Goal: Use online tool/utility

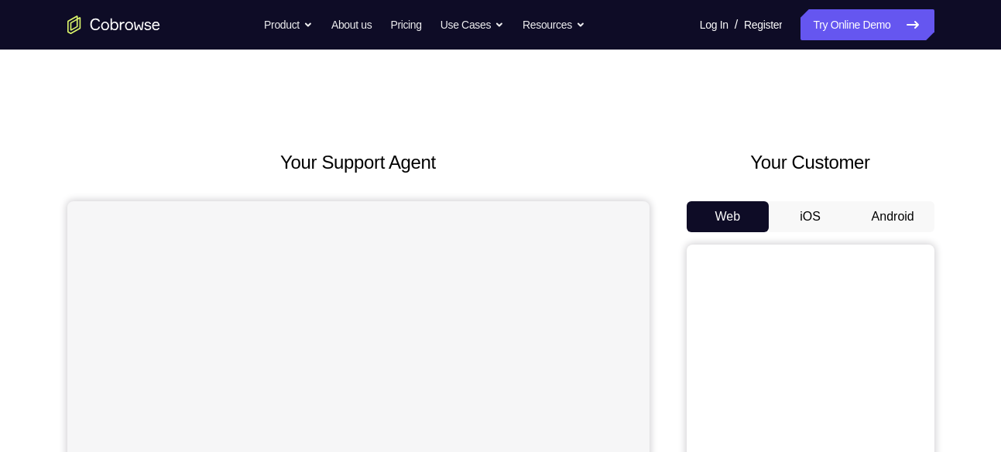
click at [900, 214] on button "Android" at bounding box center [893, 216] width 83 height 31
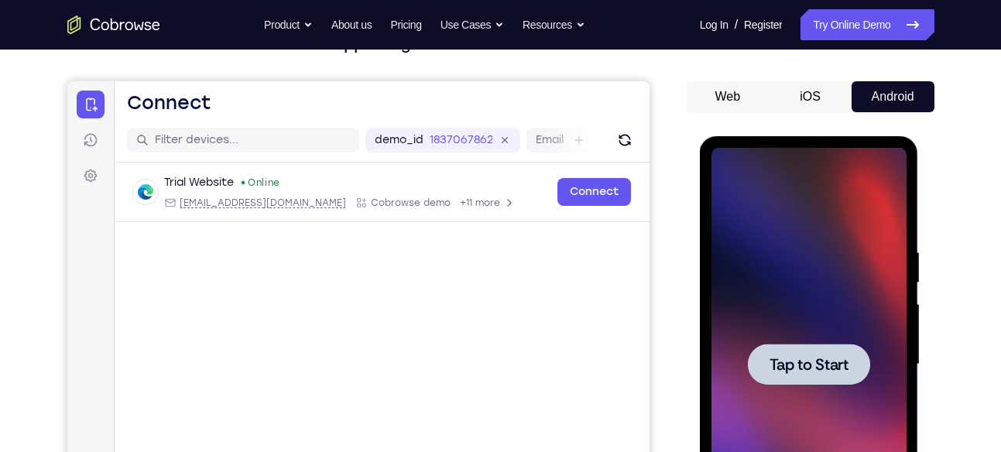
click at [787, 334] on div at bounding box center [808, 365] width 195 height 434
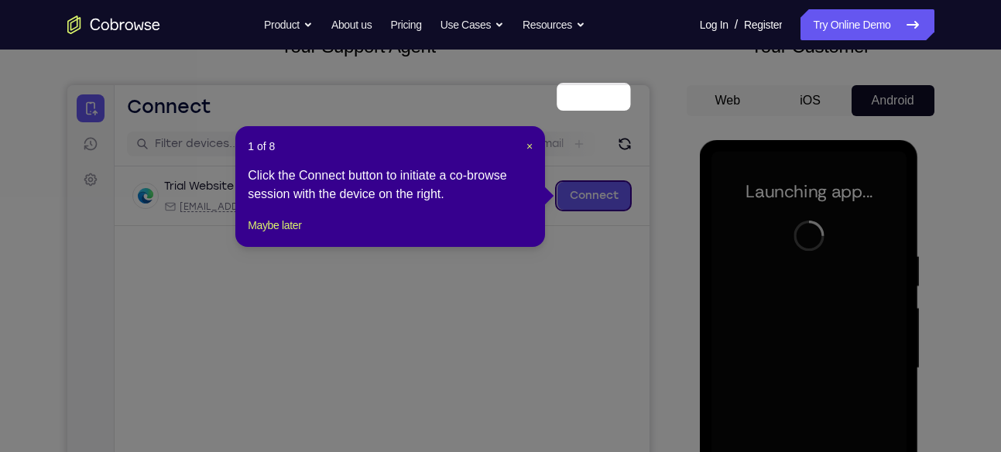
scroll to position [114, 0]
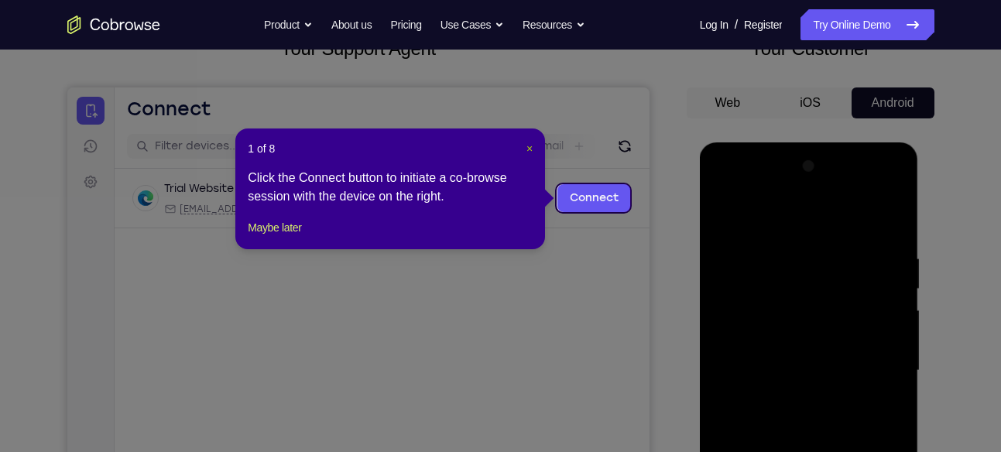
click at [528, 150] on span "×" at bounding box center [529, 148] width 6 height 12
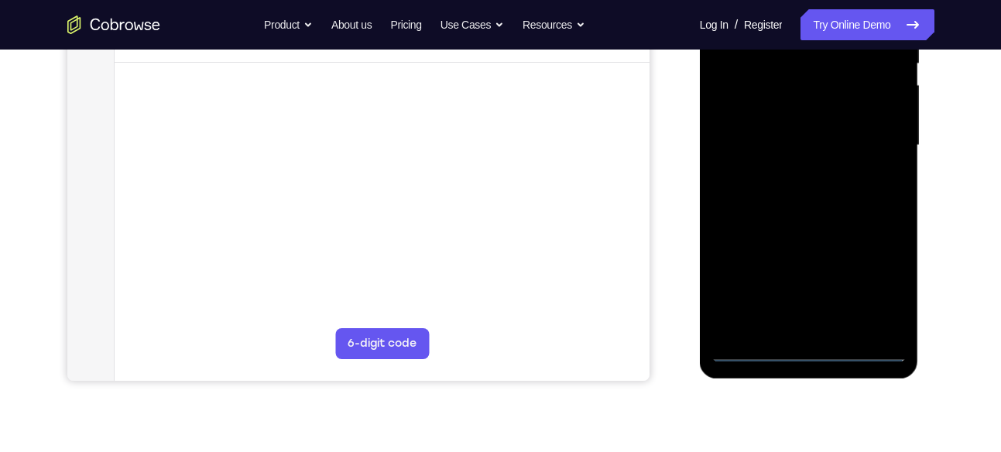
scroll to position [340, 0]
click at [810, 355] on div at bounding box center [808, 145] width 195 height 434
click at [881, 280] on div at bounding box center [808, 145] width 195 height 434
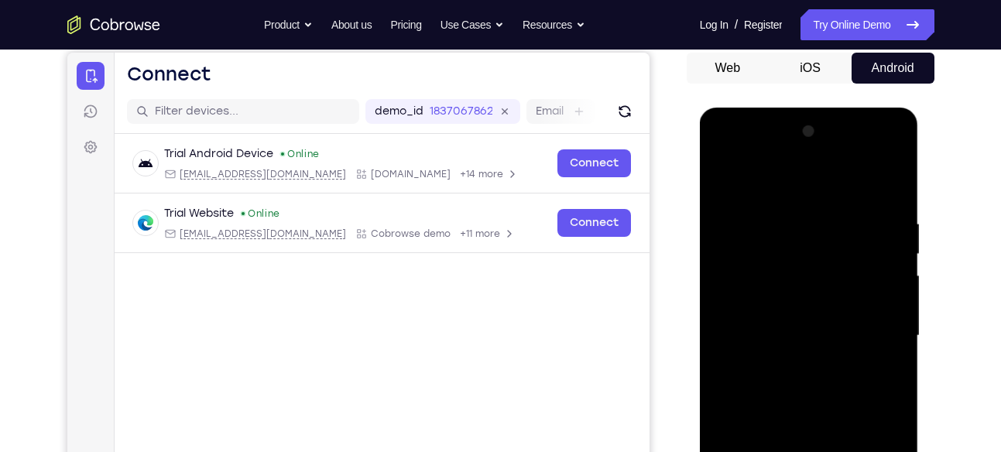
scroll to position [125, 0]
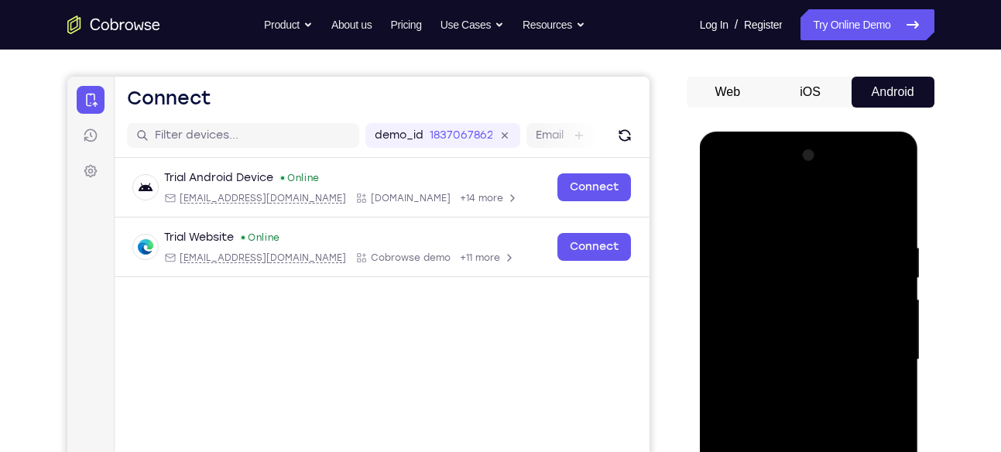
click at [814, 207] on div at bounding box center [808, 360] width 195 height 434
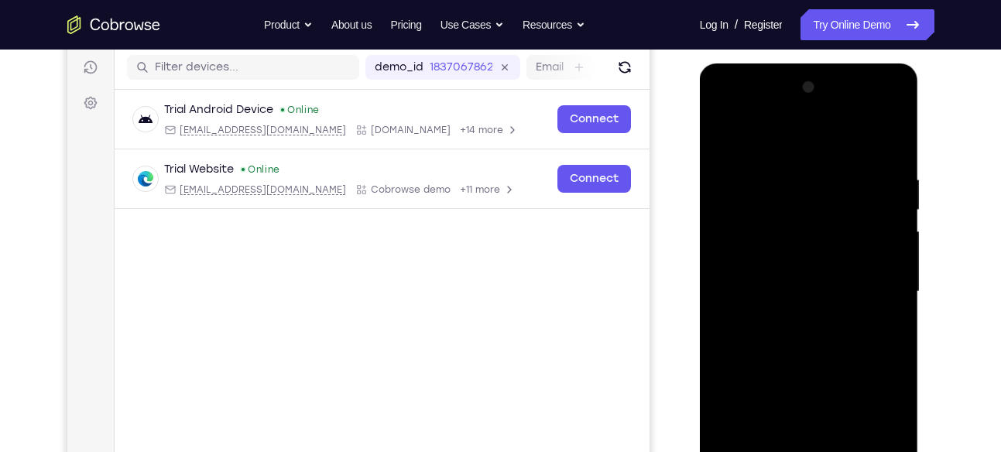
scroll to position [195, 0]
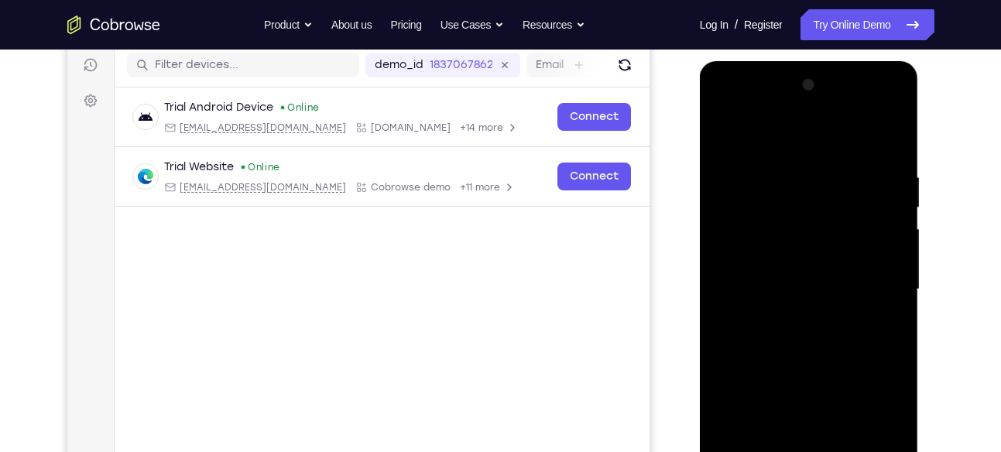
click at [869, 286] on div at bounding box center [808, 290] width 195 height 434
click at [800, 317] on div at bounding box center [808, 290] width 195 height 434
click at [797, 277] on div at bounding box center [808, 290] width 195 height 434
drag, startPoint x: 777, startPoint y: 250, endPoint x: 771, endPoint y: 255, distance: 8.2
click at [771, 255] on div at bounding box center [808, 290] width 195 height 434
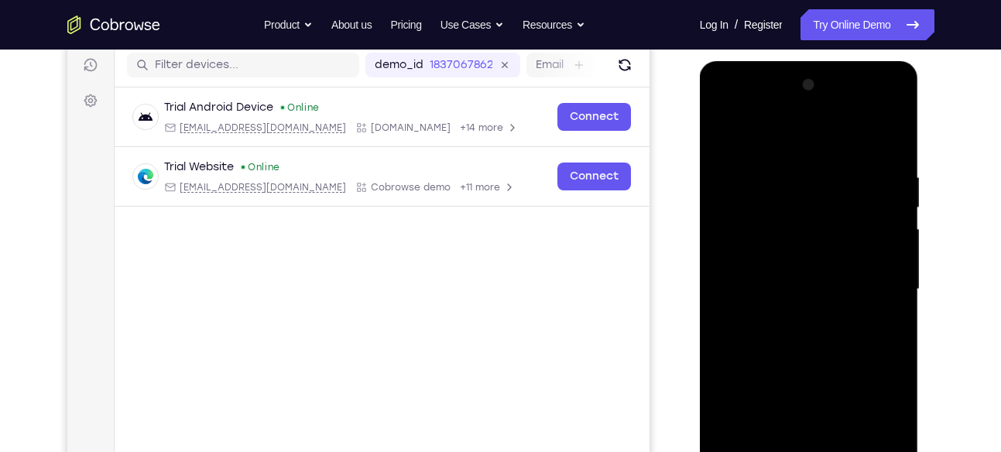
click at [783, 290] on div at bounding box center [808, 290] width 195 height 434
click at [811, 338] on div at bounding box center [808, 290] width 195 height 434
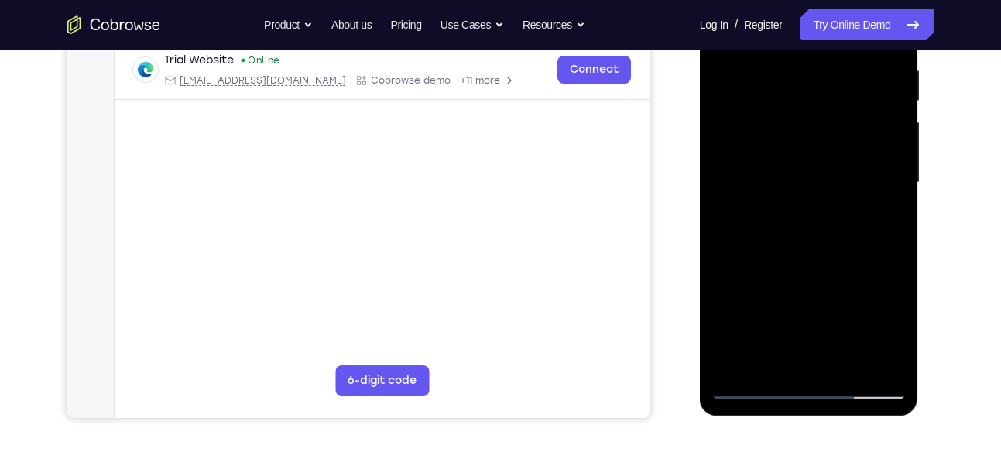
scroll to position [304, 0]
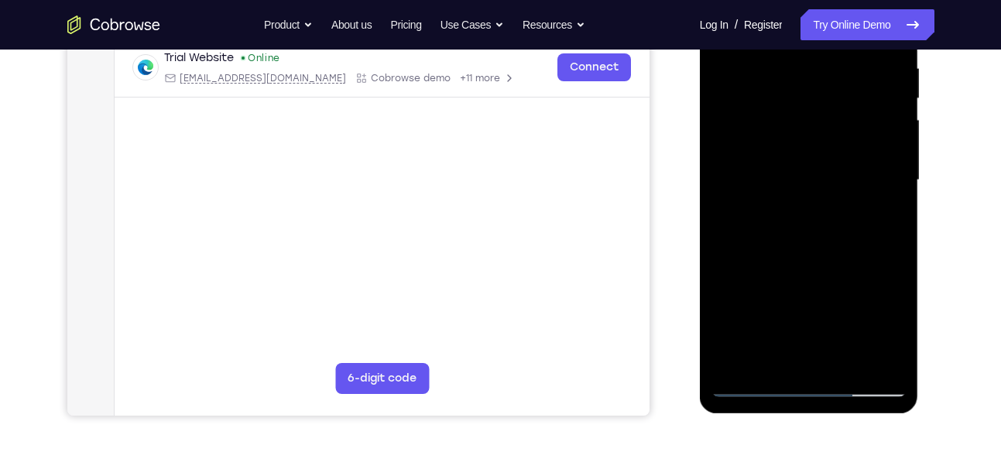
click at [896, 351] on div at bounding box center [808, 181] width 195 height 434
click at [824, 257] on div at bounding box center [808, 181] width 195 height 434
click at [843, 367] on div at bounding box center [808, 181] width 195 height 434
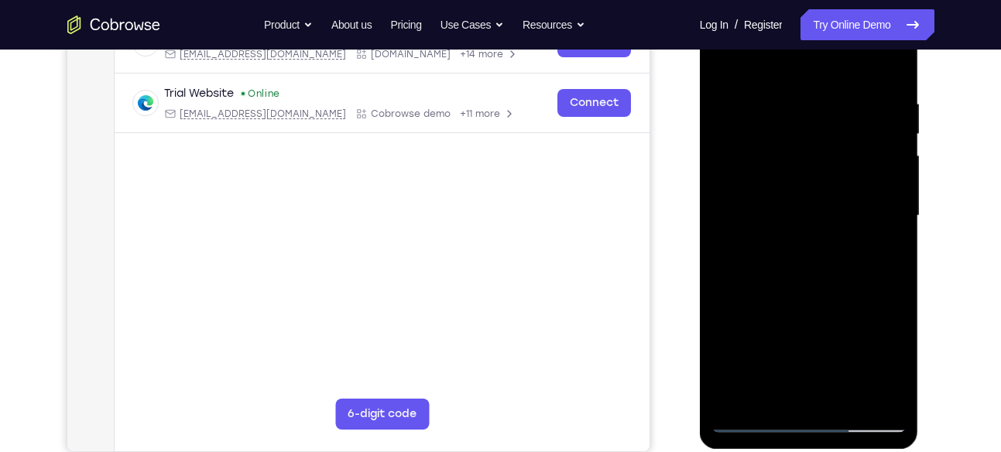
scroll to position [266, 0]
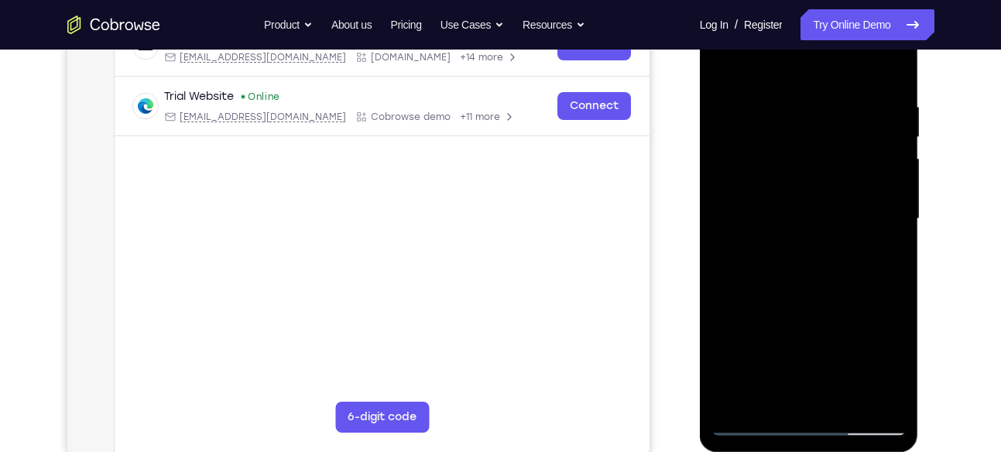
click at [828, 306] on div at bounding box center [808, 219] width 195 height 434
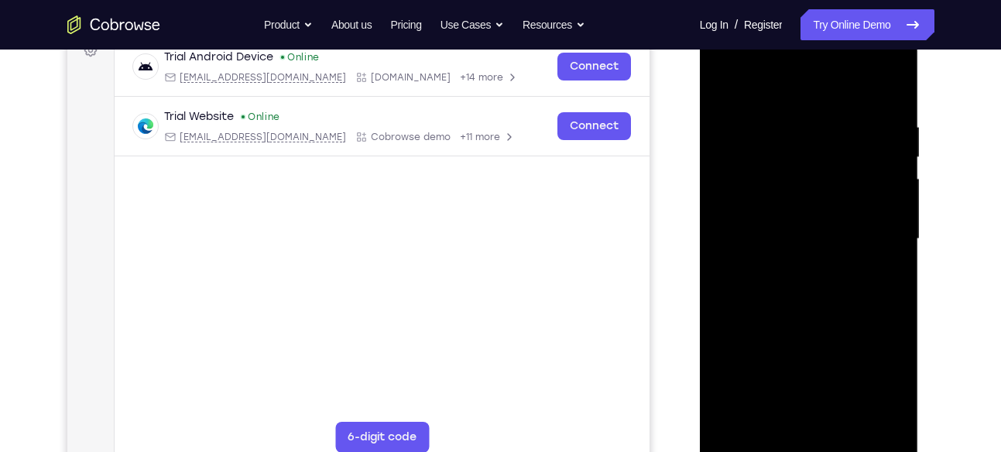
scroll to position [243, 0]
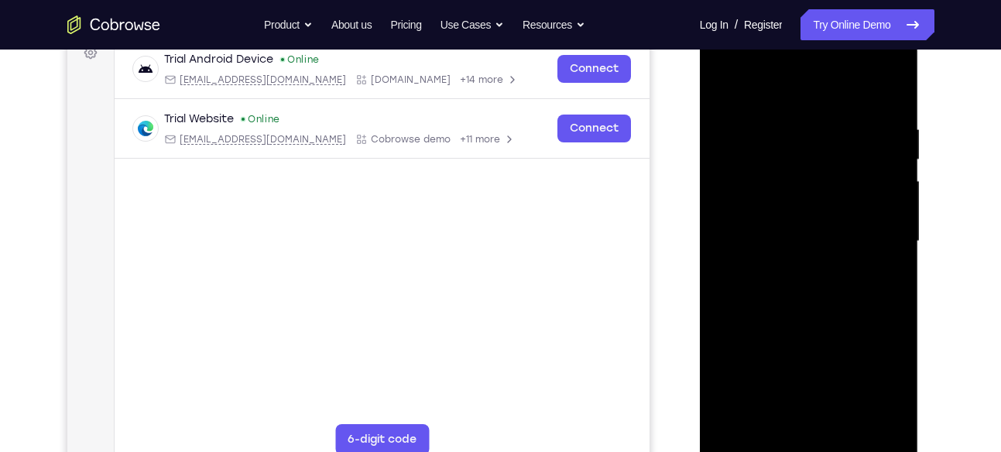
click at [824, 219] on div at bounding box center [808, 242] width 195 height 434
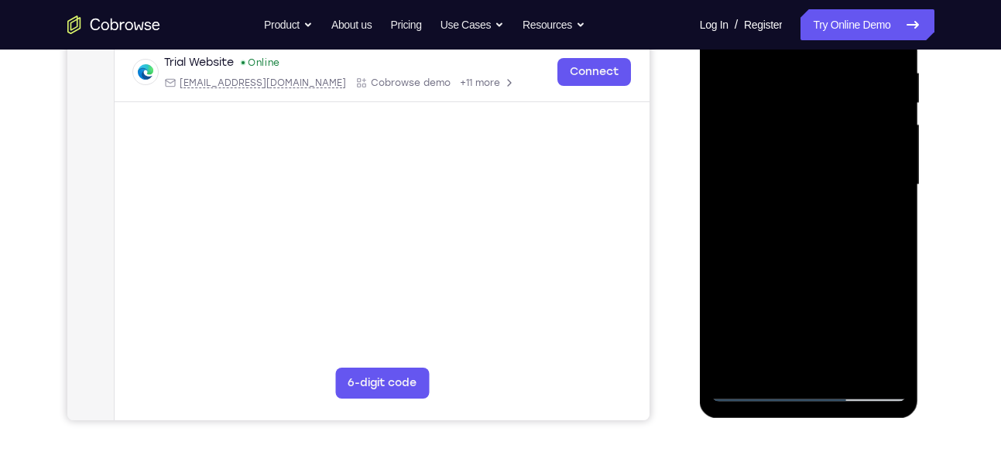
scroll to position [300, 0]
click at [765, 327] on div at bounding box center [808, 184] width 195 height 434
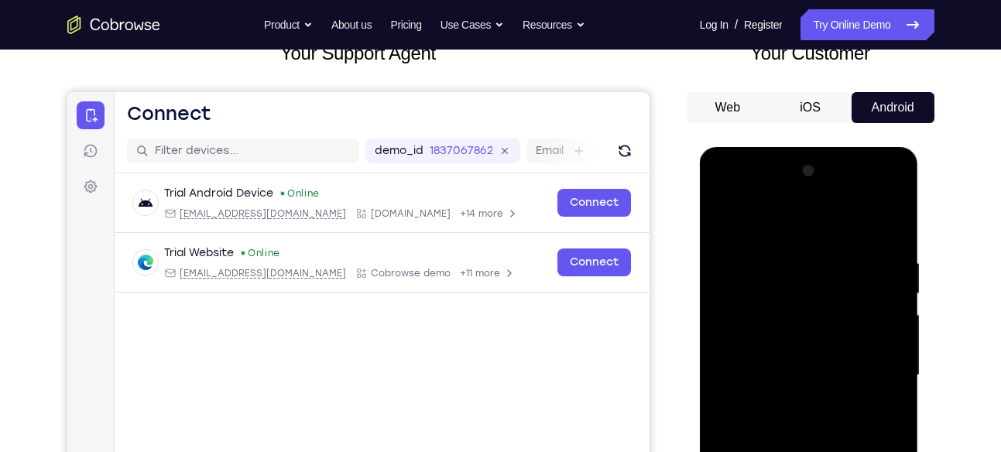
scroll to position [99, 0]
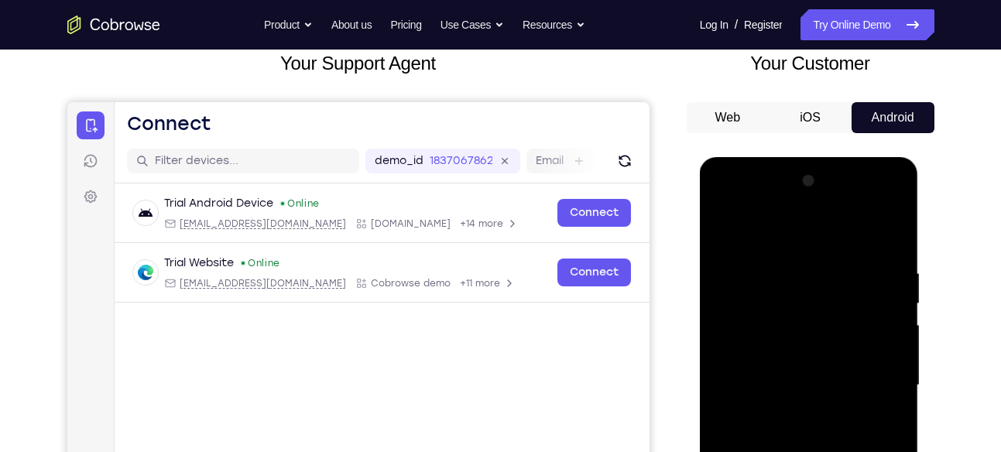
click at [726, 225] on div at bounding box center [808, 386] width 195 height 434
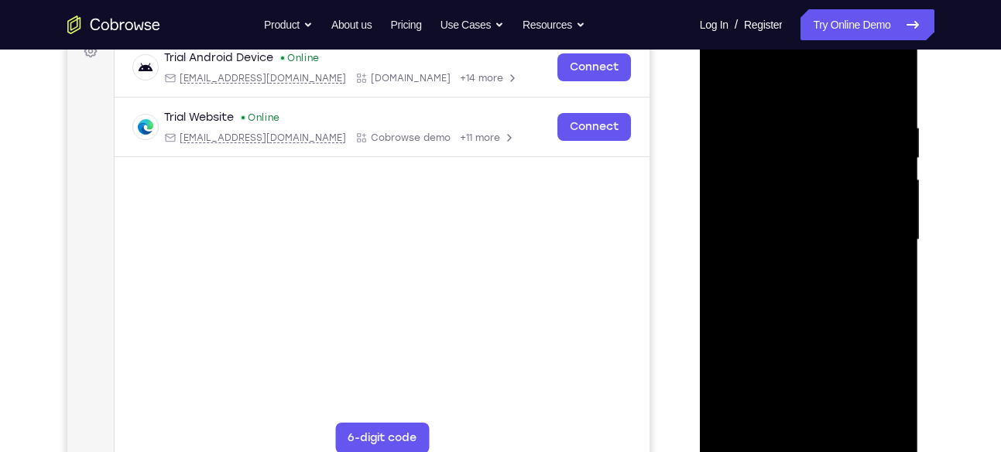
scroll to position [246, 0]
click at [794, 249] on div at bounding box center [808, 239] width 195 height 434
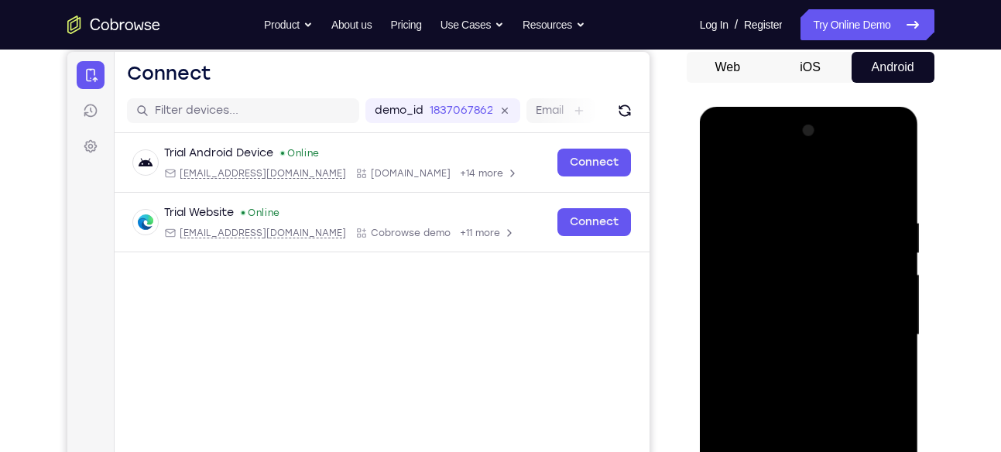
scroll to position [149, 0]
click at [723, 187] on div at bounding box center [808, 336] width 195 height 434
click at [725, 176] on div at bounding box center [808, 336] width 195 height 434
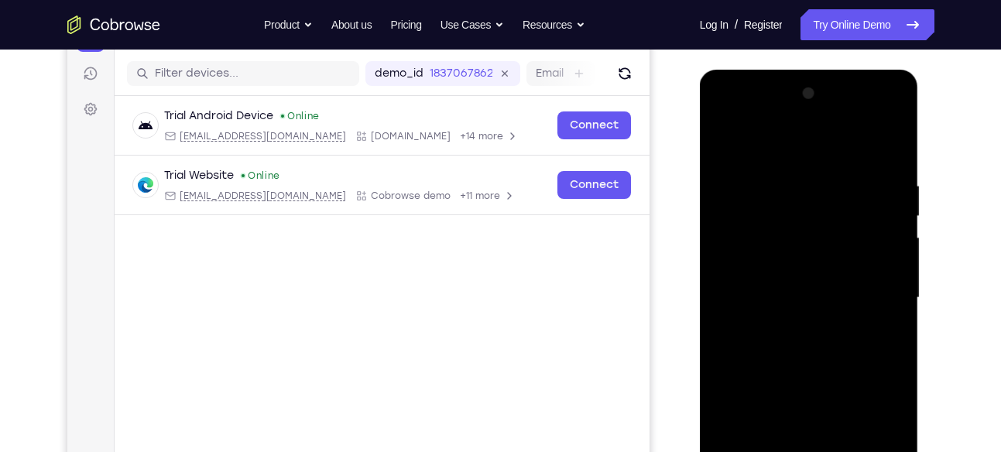
scroll to position [182, 0]
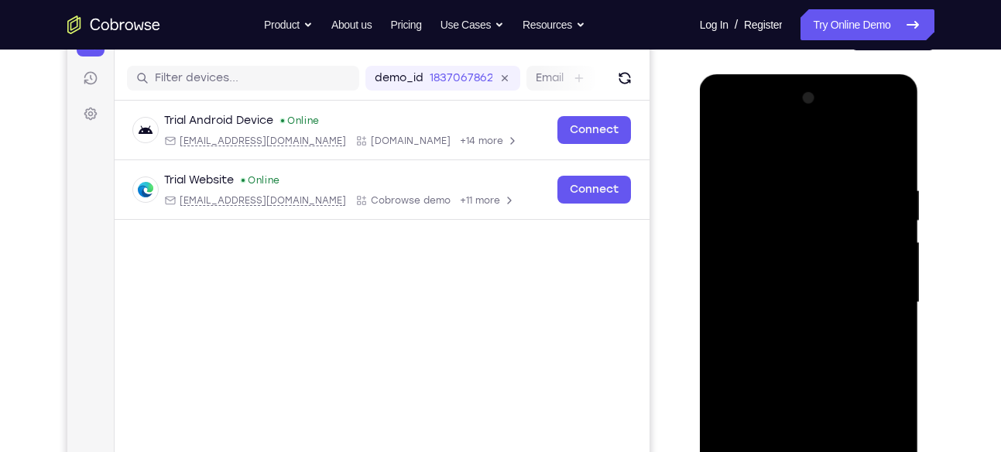
click at [893, 148] on div at bounding box center [808, 303] width 195 height 434
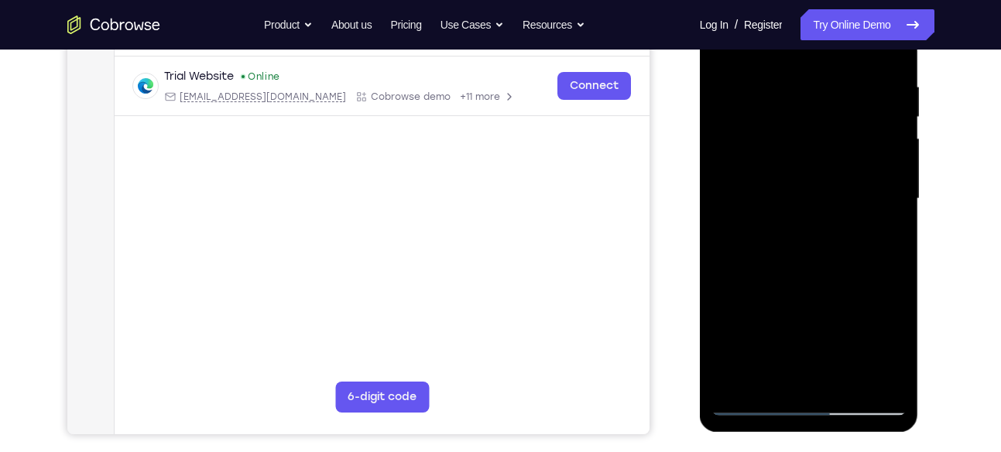
scroll to position [290, 0]
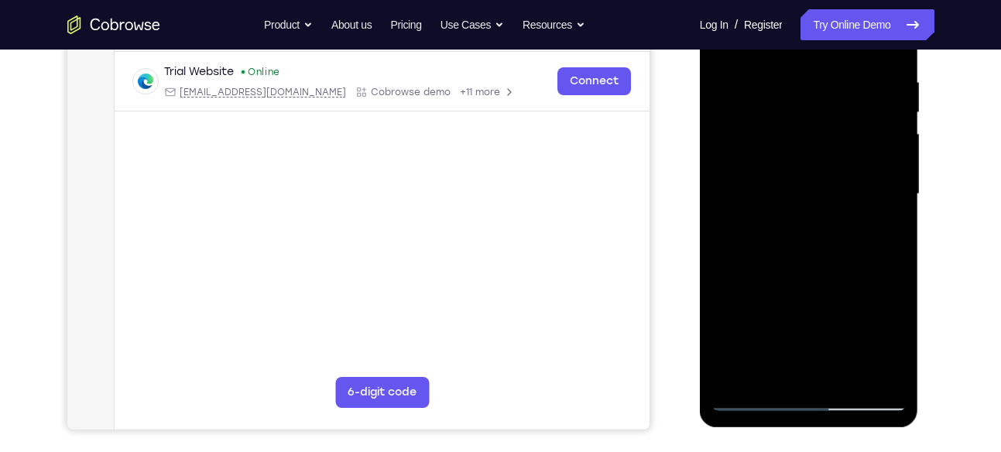
click at [729, 376] on div at bounding box center [808, 195] width 195 height 434
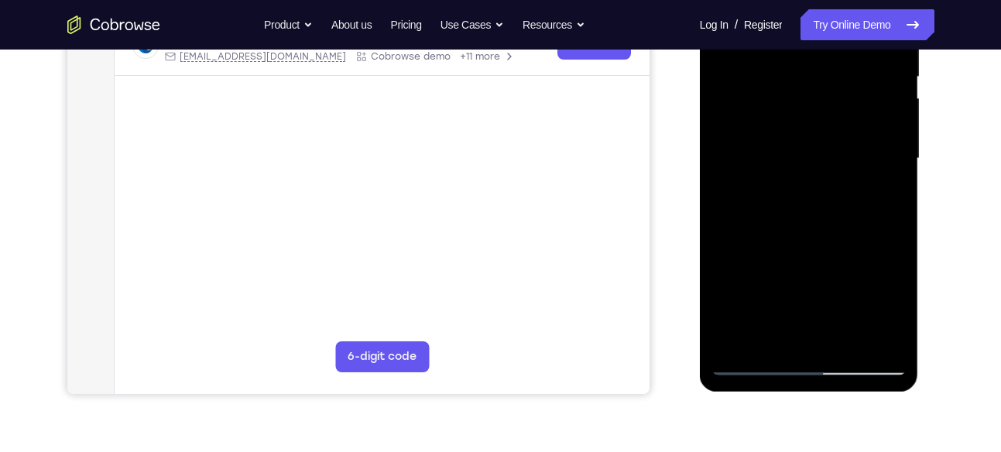
scroll to position [327, 0]
click at [899, 320] on div at bounding box center [808, 158] width 195 height 434
click at [896, 239] on div at bounding box center [808, 158] width 195 height 434
click at [894, 240] on div at bounding box center [808, 158] width 195 height 434
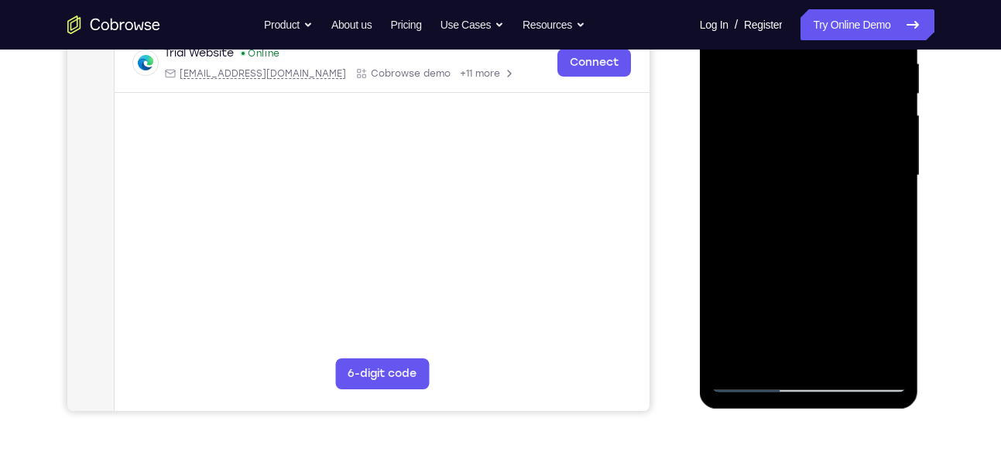
scroll to position [308, 0]
click at [727, 251] on div at bounding box center [808, 177] width 195 height 434
click at [894, 251] on div at bounding box center [808, 177] width 195 height 434
click at [893, 259] on div at bounding box center [808, 177] width 195 height 434
click at [896, 259] on div at bounding box center [808, 177] width 195 height 434
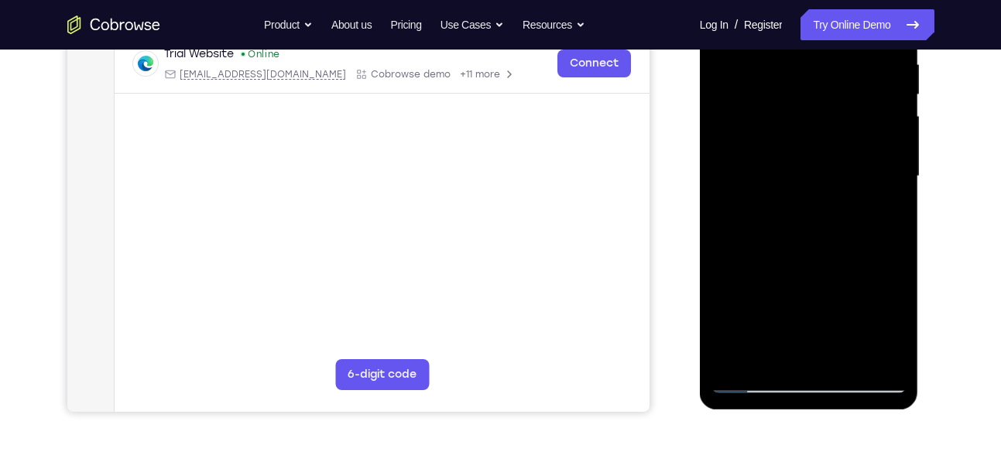
click at [896, 259] on div at bounding box center [808, 177] width 195 height 434
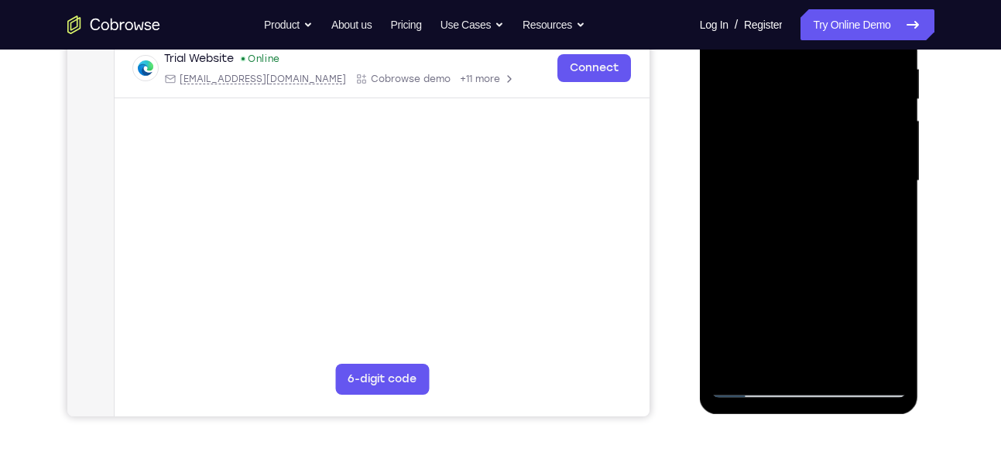
scroll to position [303, 0]
click at [896, 259] on div at bounding box center [808, 182] width 195 height 434
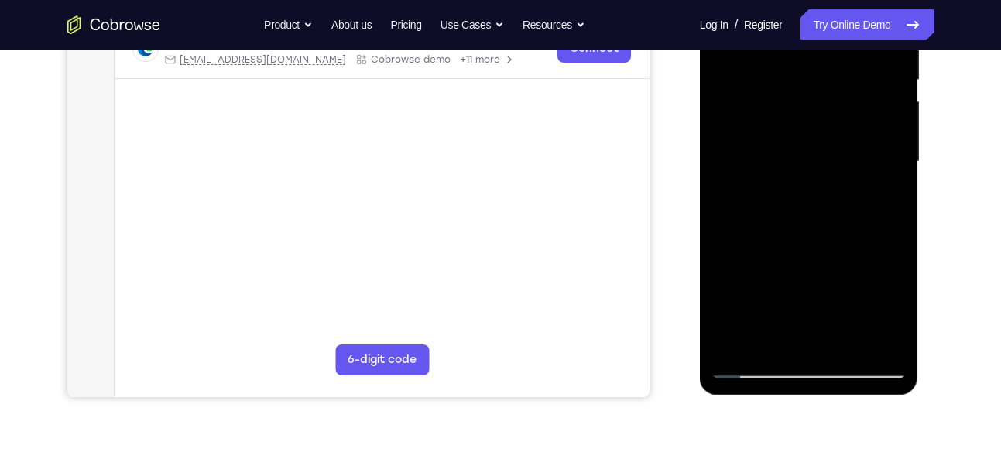
scroll to position [331, 0]
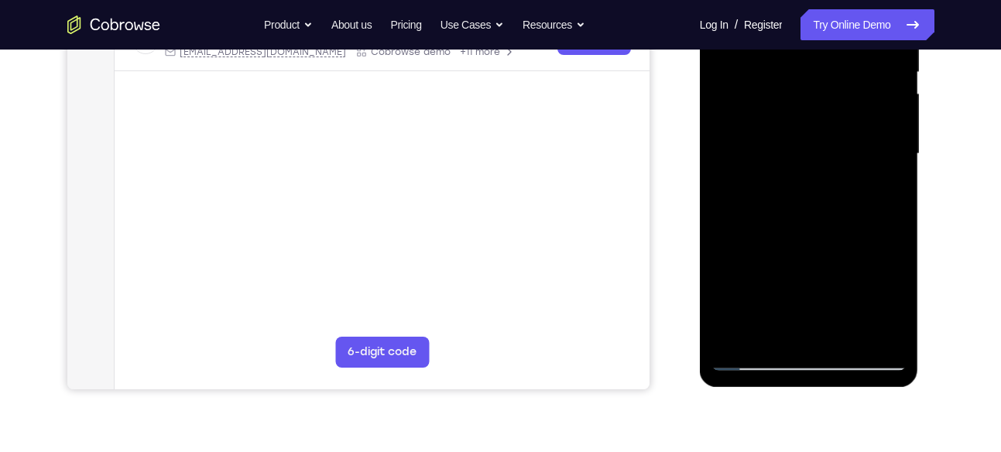
drag, startPoint x: 848, startPoint y: 261, endPoint x: 822, endPoint y: 176, distance: 89.1
click at [822, 176] on div at bounding box center [808, 154] width 195 height 434
click at [726, 287] on div at bounding box center [808, 154] width 195 height 434
drag, startPoint x: 811, startPoint y: 265, endPoint x: 804, endPoint y: 207, distance: 57.7
click at [804, 207] on div at bounding box center [808, 154] width 195 height 434
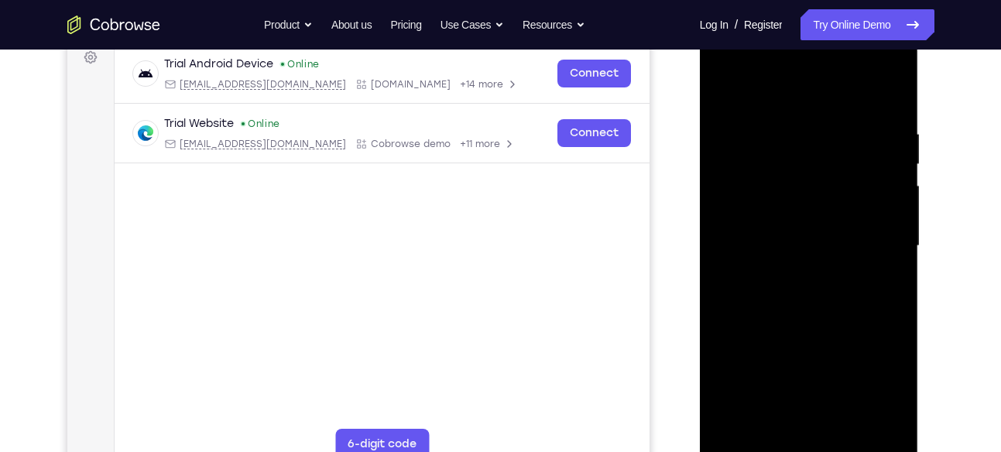
scroll to position [242, 0]
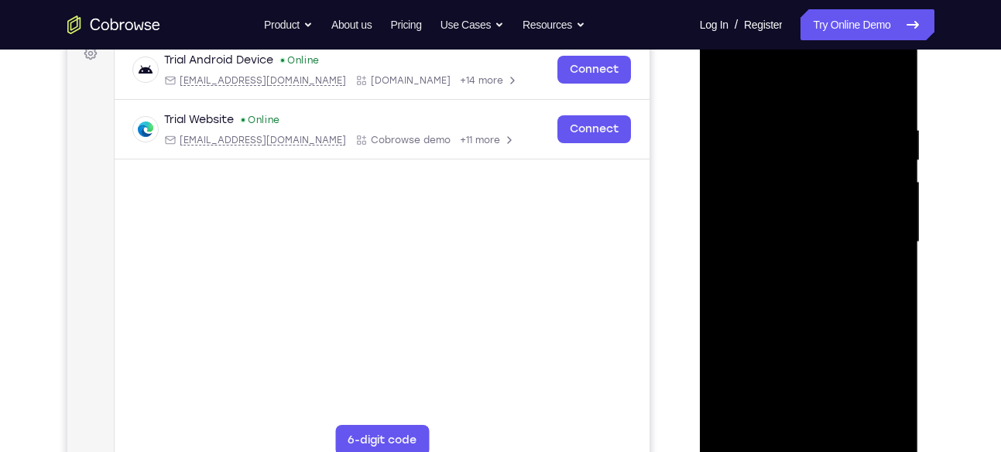
click at [743, 321] on div at bounding box center [808, 243] width 195 height 434
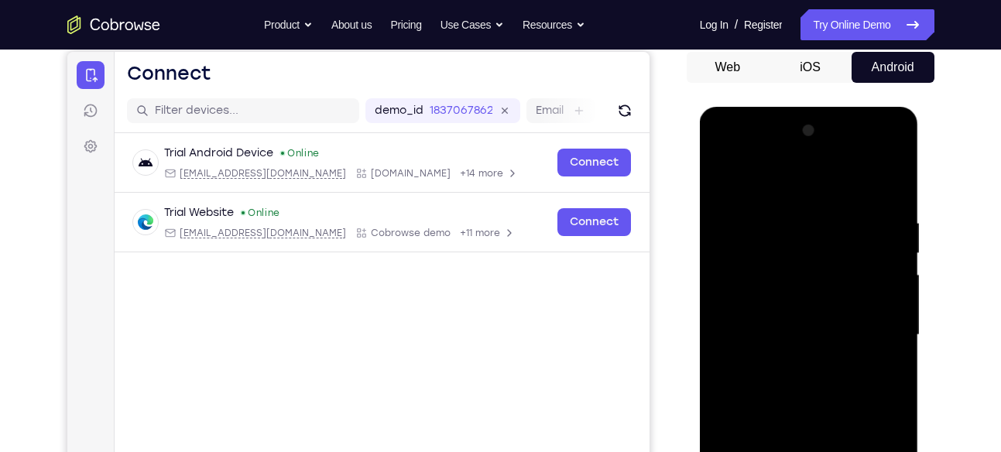
scroll to position [149, 0]
click at [725, 175] on div at bounding box center [808, 336] width 195 height 434
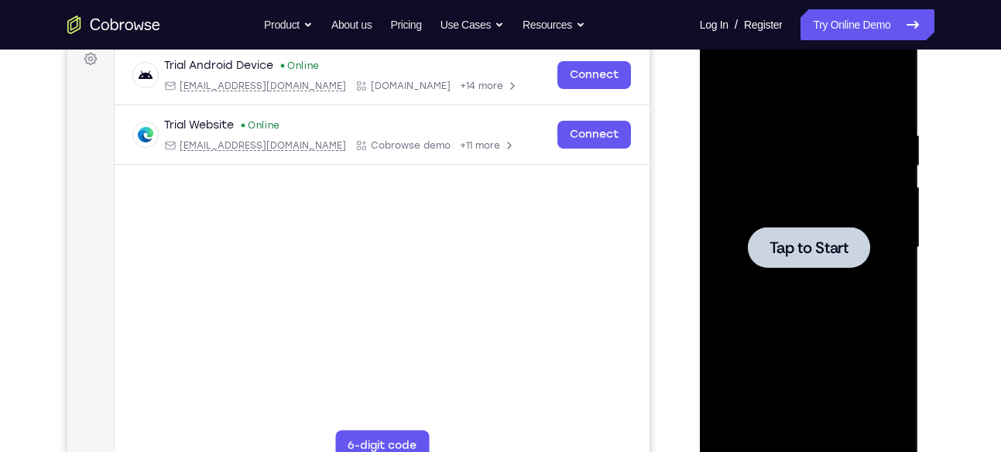
scroll to position [208, 0]
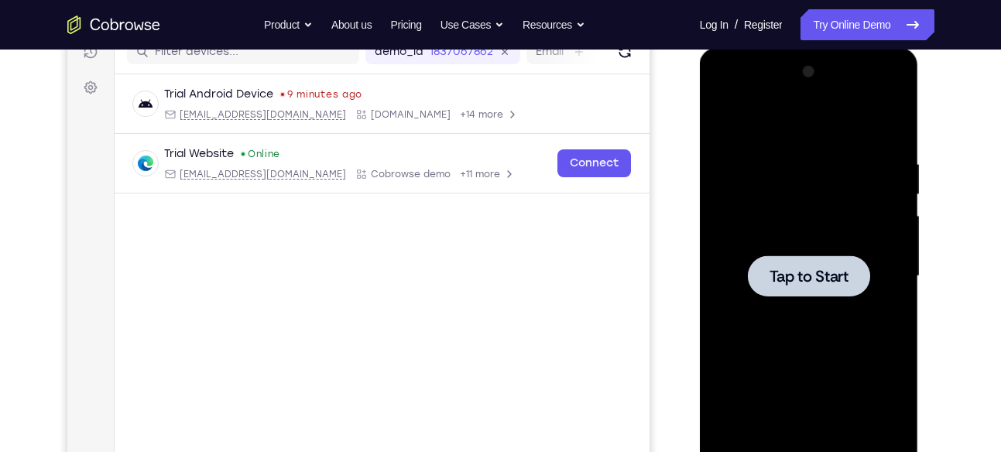
click at [761, 224] on div at bounding box center [808, 277] width 195 height 434
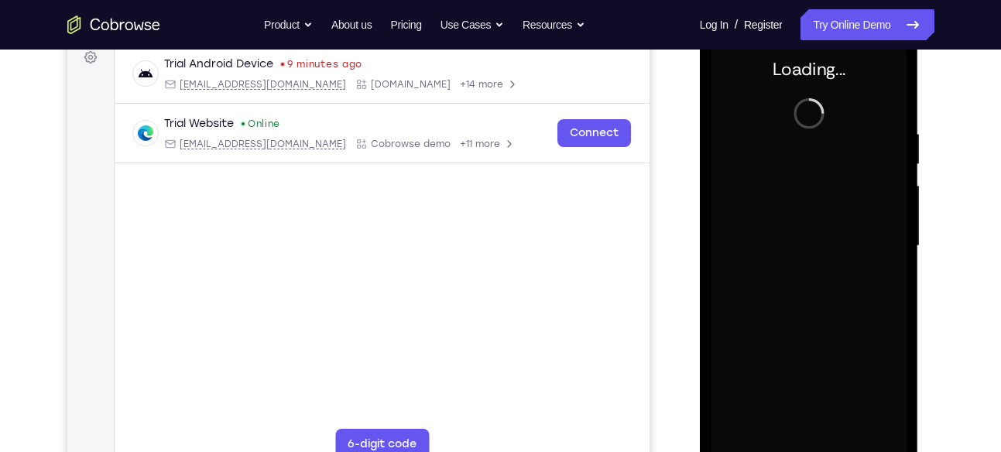
scroll to position [239, 0]
click at [944, 286] on div "Your Support Agent Your Customer Web iOS Android Next Steps We’d be happy to gi…" at bounding box center [500, 320] width 991 height 1021
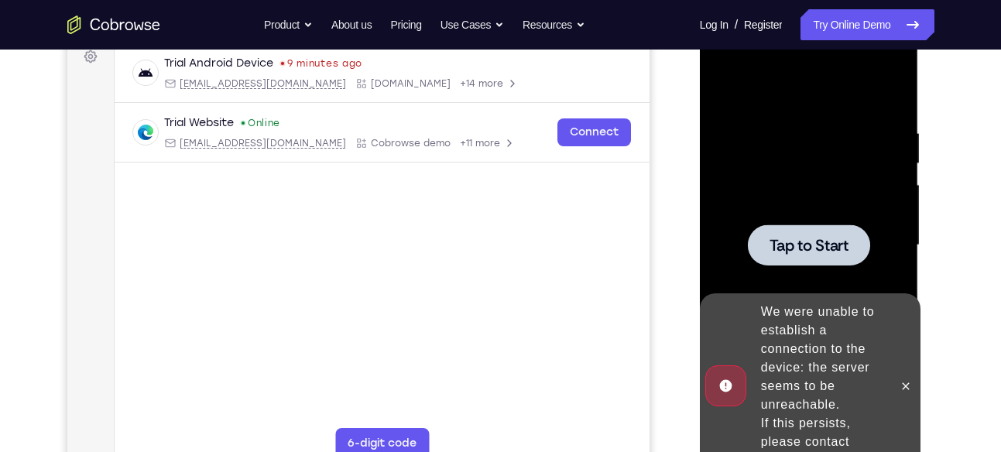
click at [749, 173] on div at bounding box center [808, 246] width 195 height 434
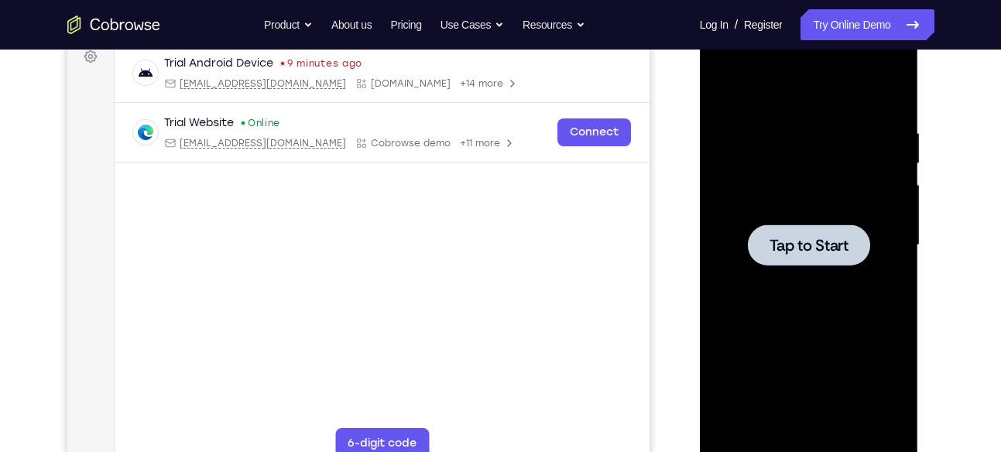
click at [788, 198] on div at bounding box center [808, 246] width 195 height 434
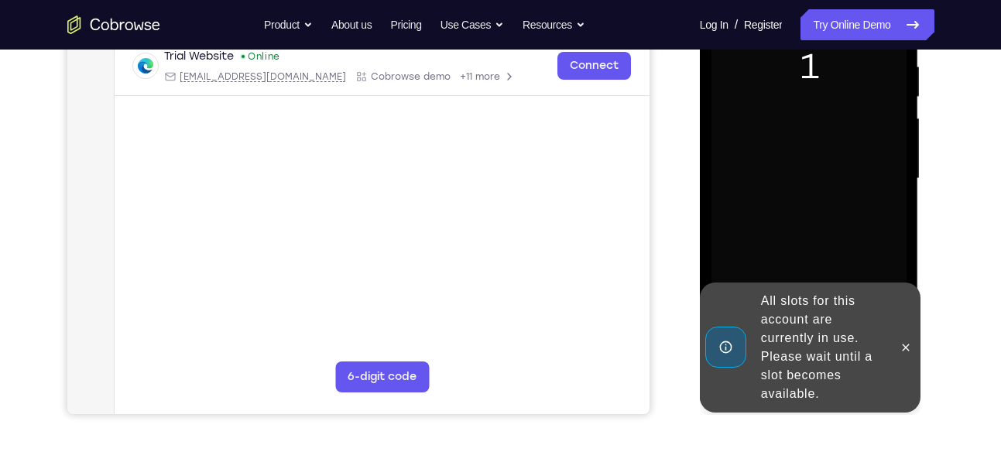
scroll to position [313, 0]
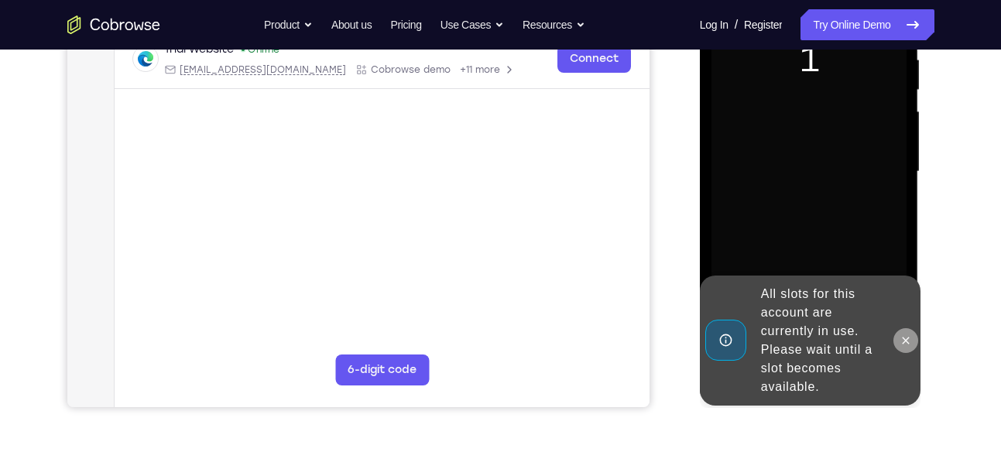
click at [906, 337] on icon at bounding box center [906, 340] width 12 height 12
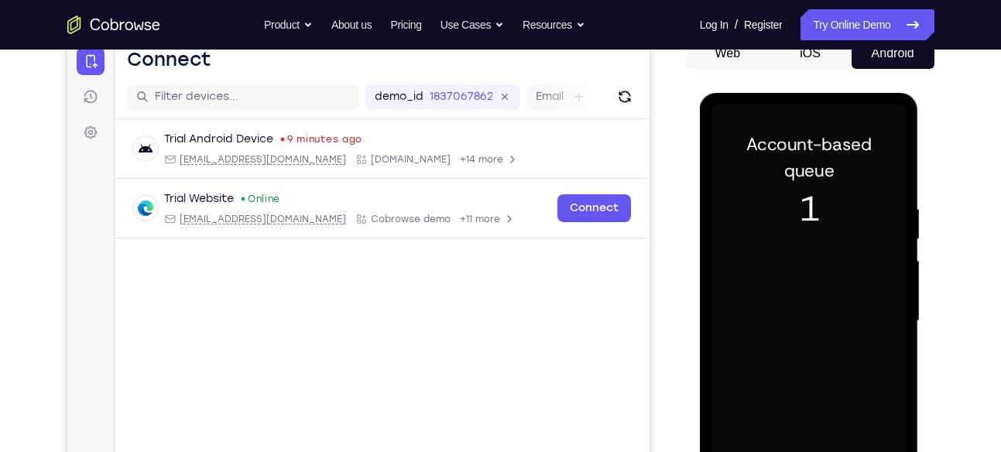
scroll to position [172, 0]
